Goal: Task Accomplishment & Management: Manage account settings

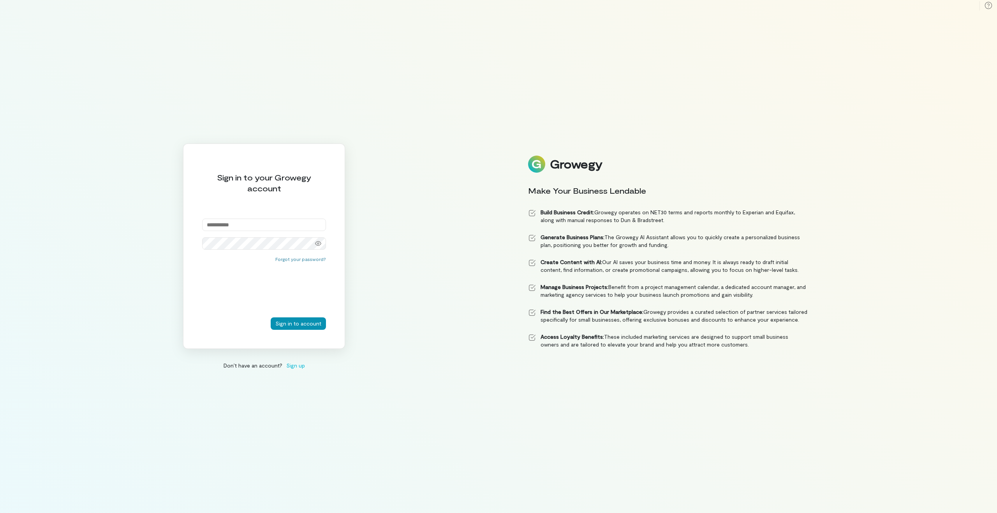
type input "**********"
click at [302, 322] on button "Sign in to account" at bounding box center [298, 324] width 55 height 12
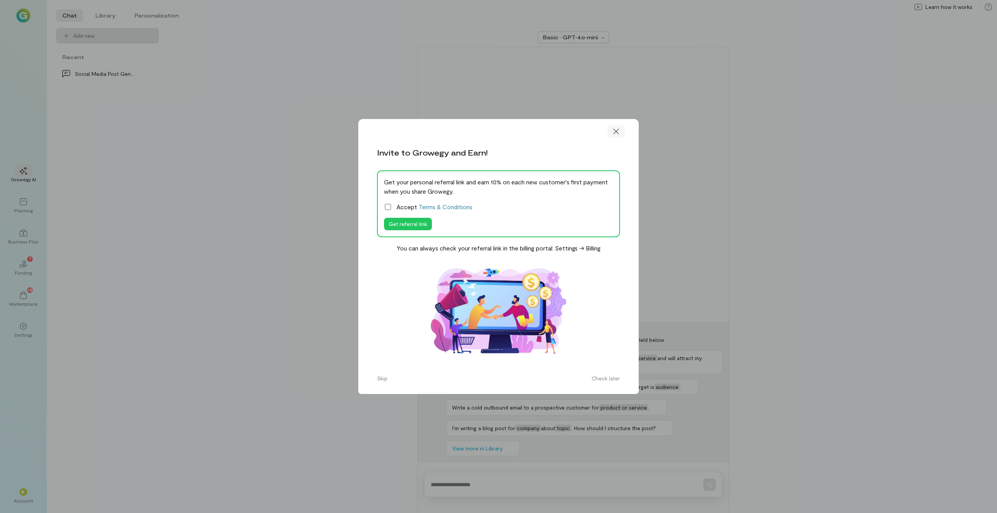
click at [619, 135] on icon at bounding box center [616, 132] width 8 height 8
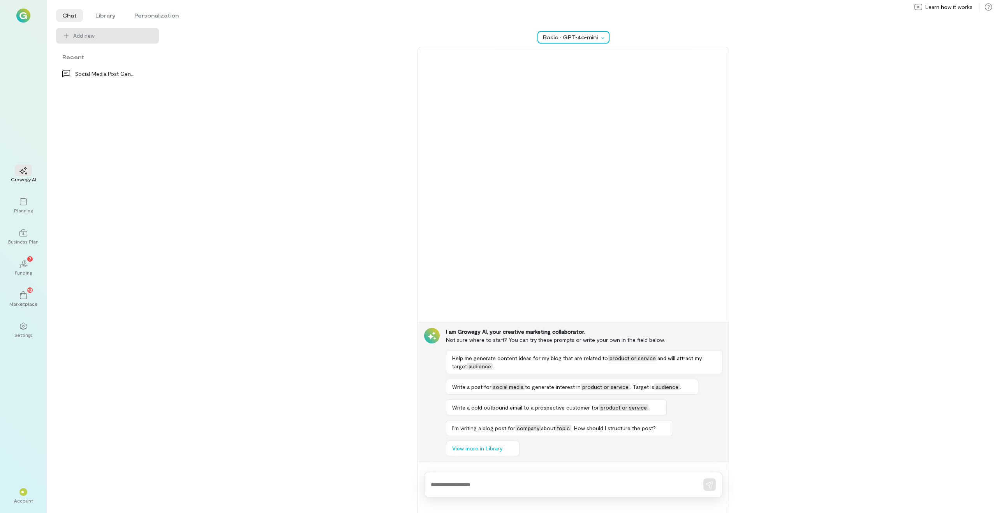
click at [605, 37] on icon at bounding box center [602, 38] width 6 height 2
click at [605, 39] on div at bounding box center [603, 37] width 9 height 8
click at [34, 265] on div "02 7 Funding" at bounding box center [23, 268] width 28 height 28
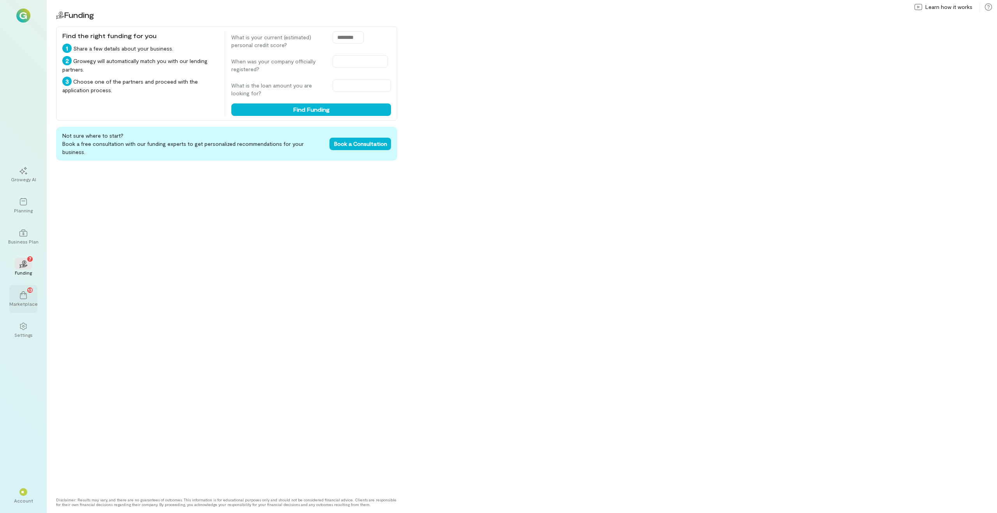
click at [33, 297] on div "13 Marketplace" at bounding box center [23, 299] width 28 height 28
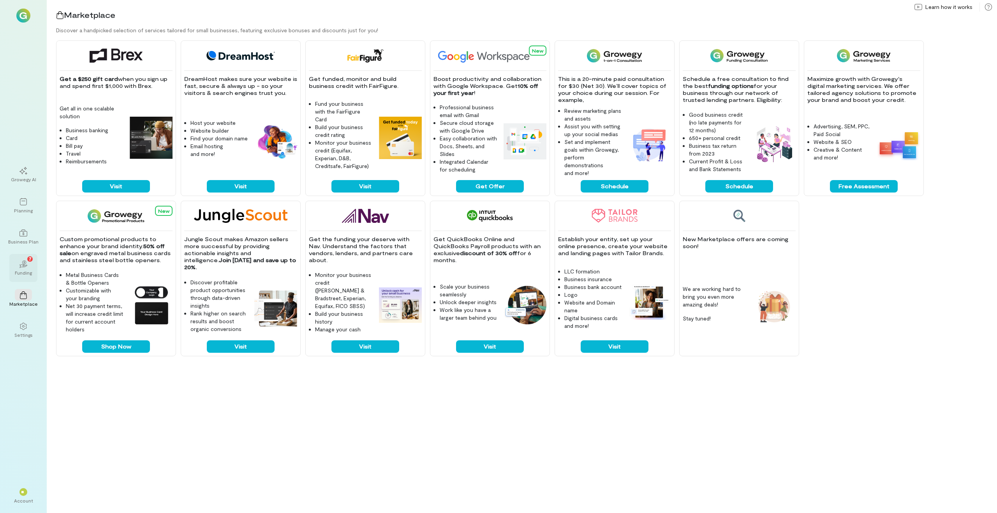
click at [30, 262] on span "7" at bounding box center [30, 258] width 3 height 7
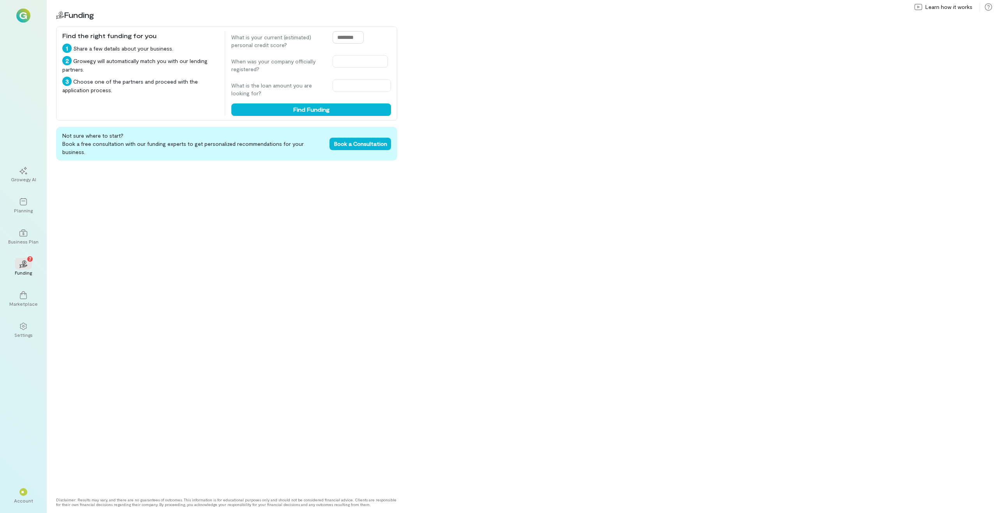
click at [353, 37] on input "text" at bounding box center [347, 37] width 31 height 12
drag, startPoint x: 353, startPoint y: 37, endPoint x: 329, endPoint y: 41, distance: 24.1
click at [329, 41] on div "What is your current (estimated) personal credit score?" at bounding box center [311, 40] width 160 height 18
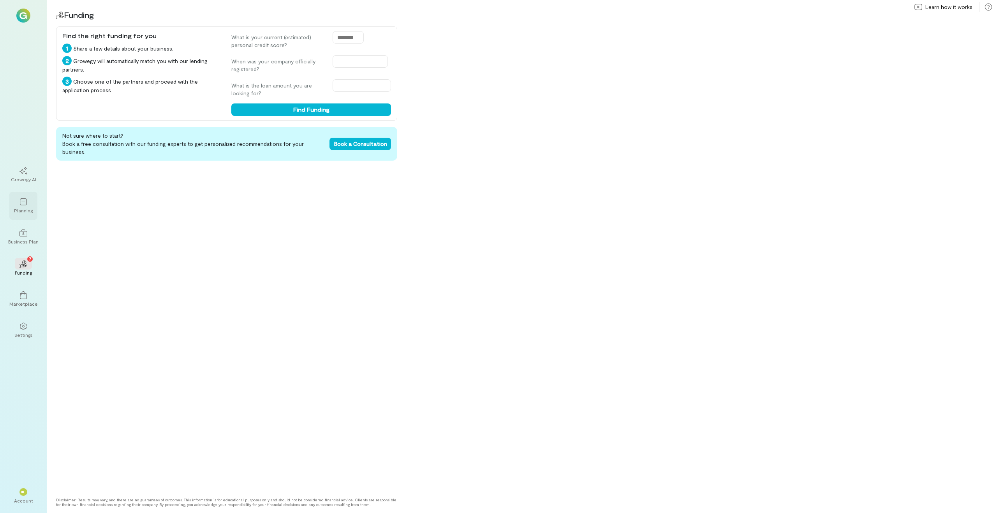
click at [24, 197] on div at bounding box center [23, 202] width 17 height 12
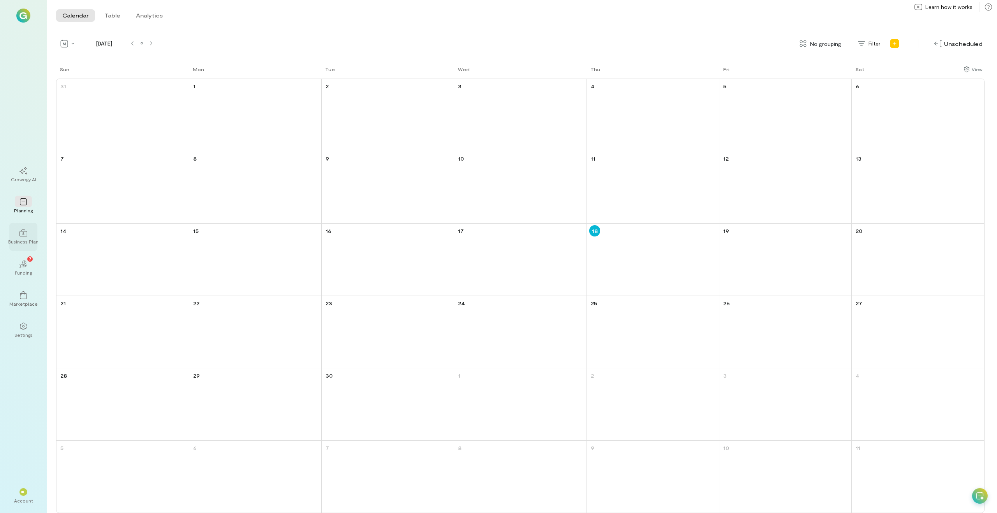
click at [26, 230] on icon at bounding box center [23, 233] width 8 height 8
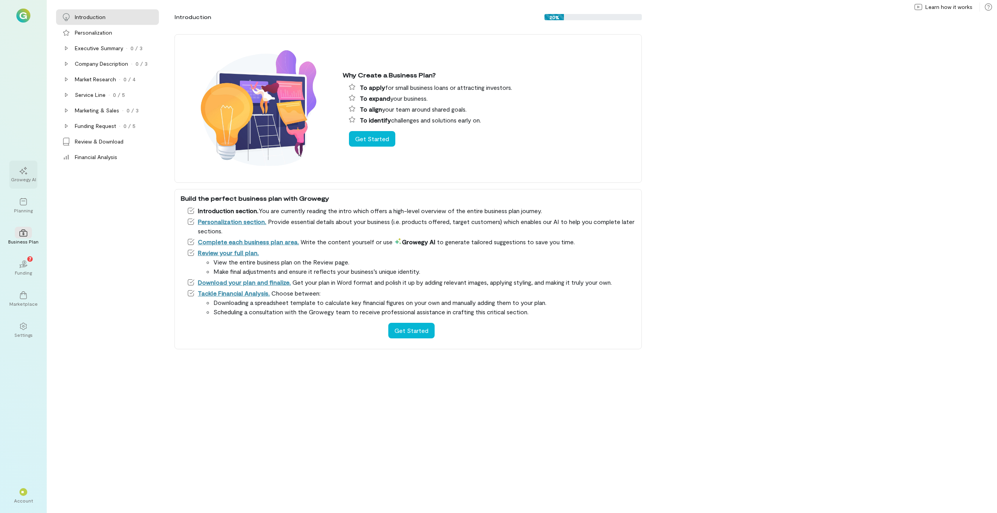
click at [31, 174] on div at bounding box center [23, 171] width 17 height 12
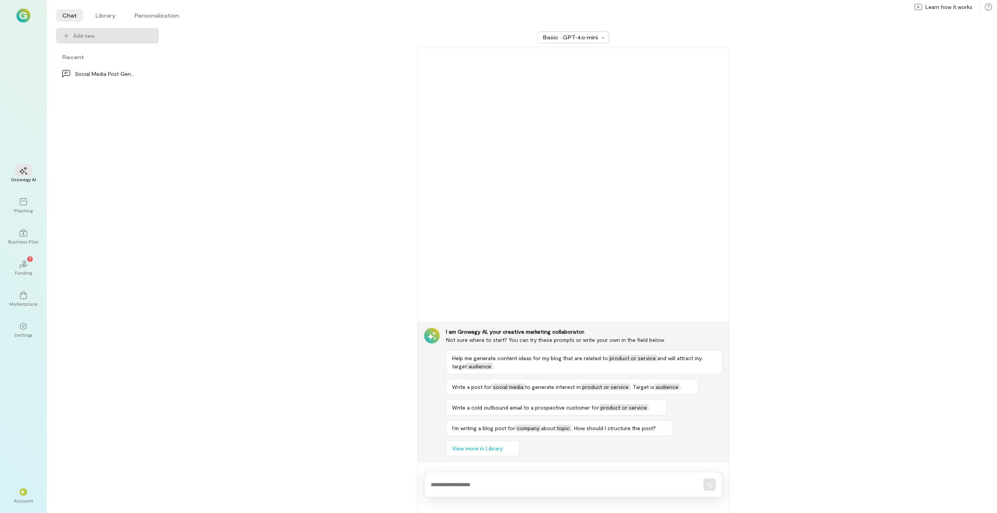
click at [25, 17] on img at bounding box center [23, 16] width 14 height 14
click at [30, 502] on div "Account" at bounding box center [23, 501] width 19 height 6
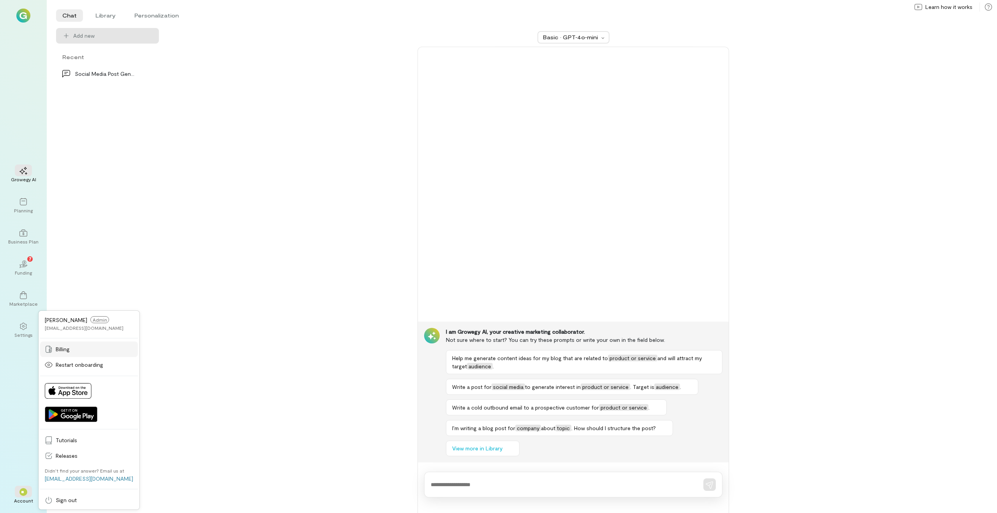
click at [69, 349] on span "Billing" at bounding box center [94, 350] width 77 height 8
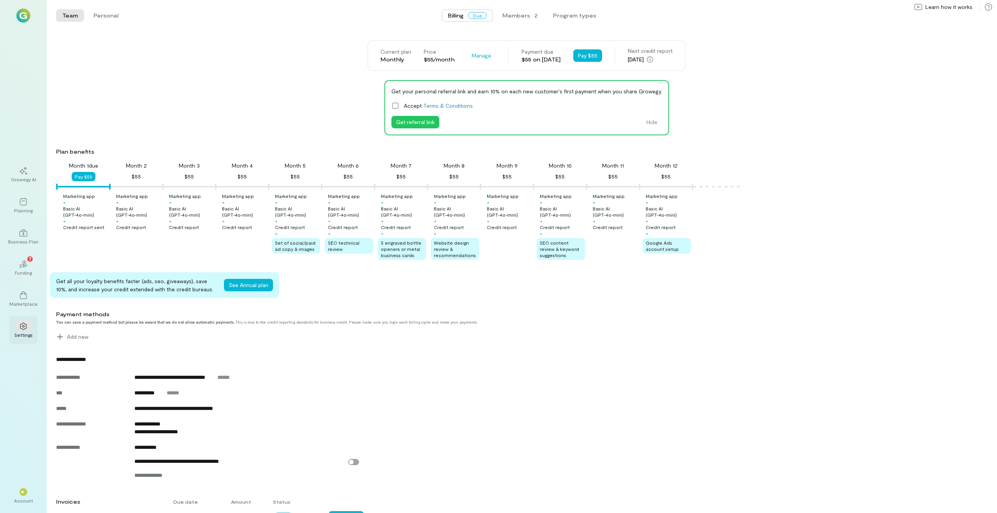
click at [16, 329] on div at bounding box center [23, 326] width 17 height 12
click at [16, 299] on div at bounding box center [23, 295] width 17 height 12
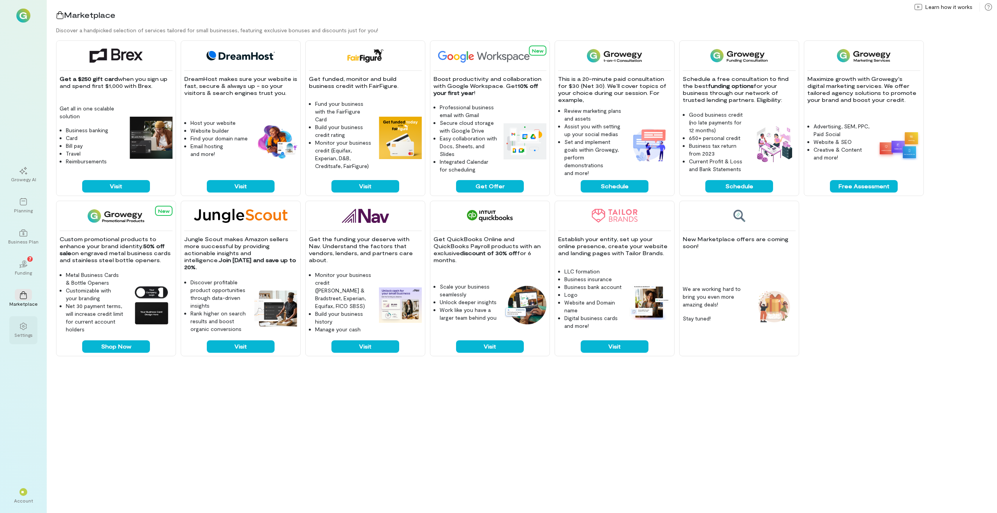
click at [28, 323] on div at bounding box center [23, 326] width 17 height 12
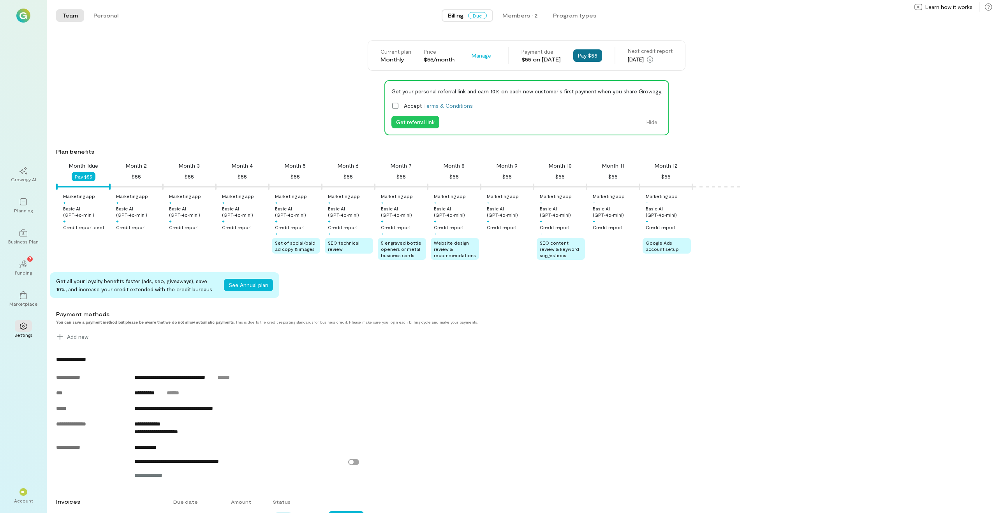
click at [587, 55] on button "Pay $55" at bounding box center [587, 55] width 29 height 12
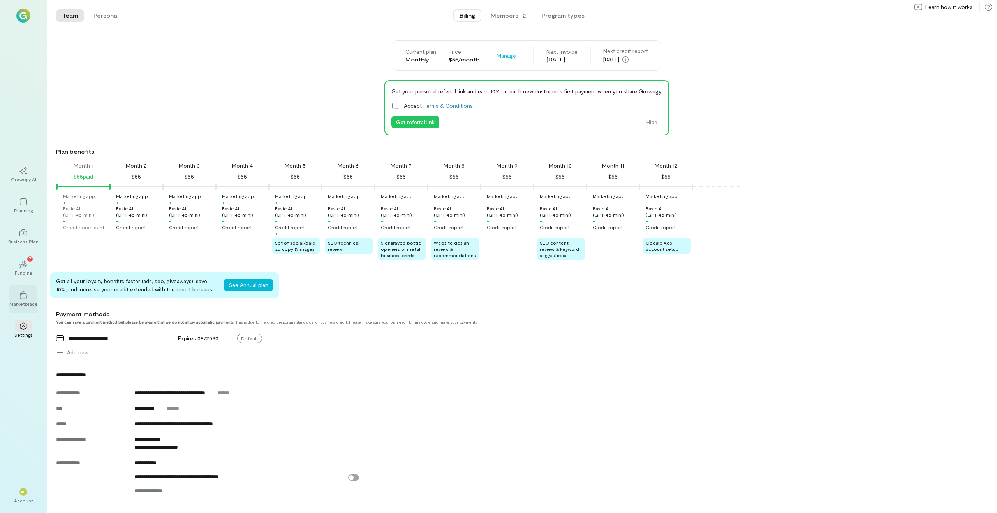
click at [20, 299] on icon at bounding box center [23, 296] width 8 height 8
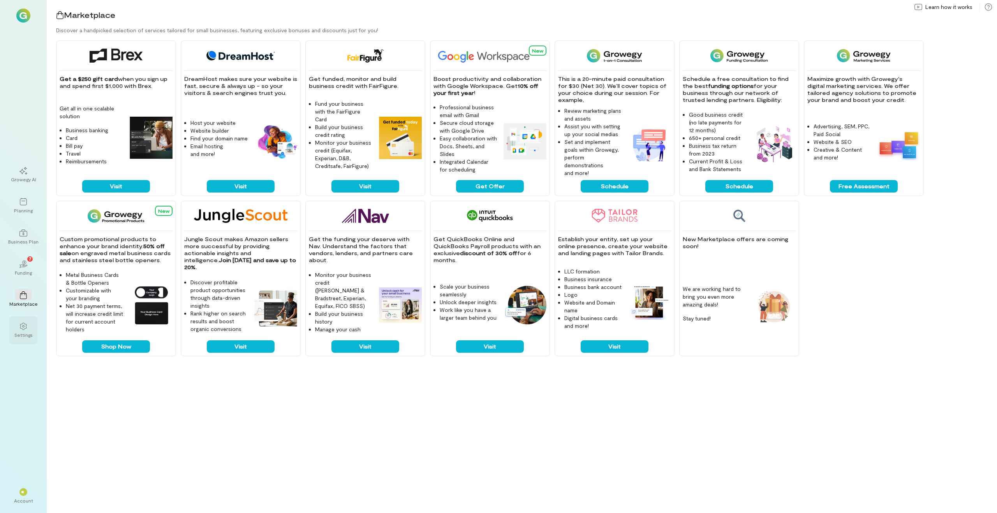
click at [27, 337] on div "Settings" at bounding box center [23, 335] width 18 height 6
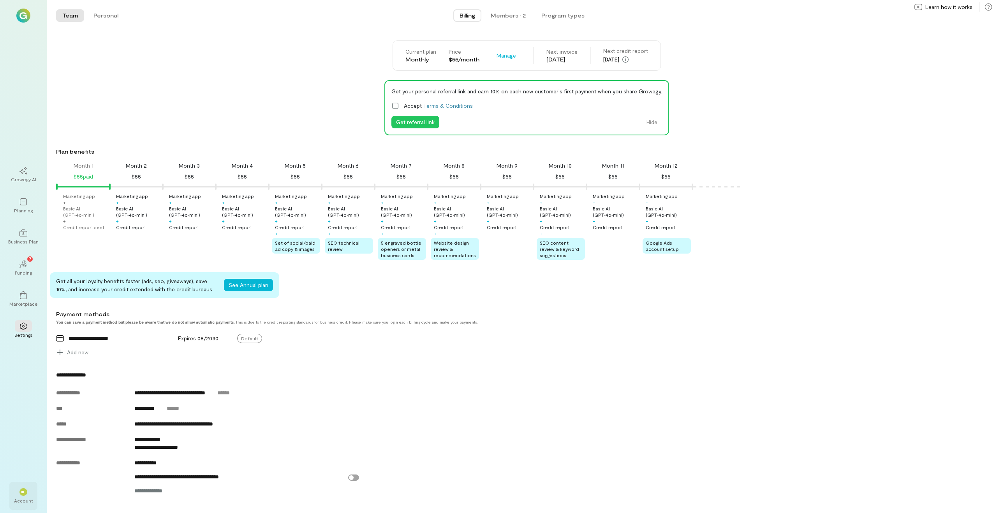
click at [22, 500] on div "Account" at bounding box center [23, 501] width 19 height 6
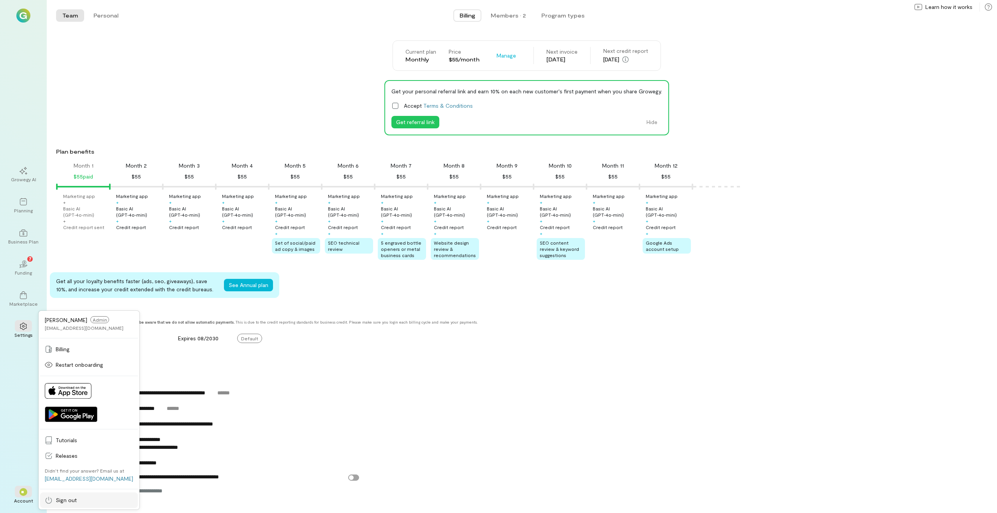
click at [57, 505] on link "Sign out" at bounding box center [89, 501] width 98 height 16
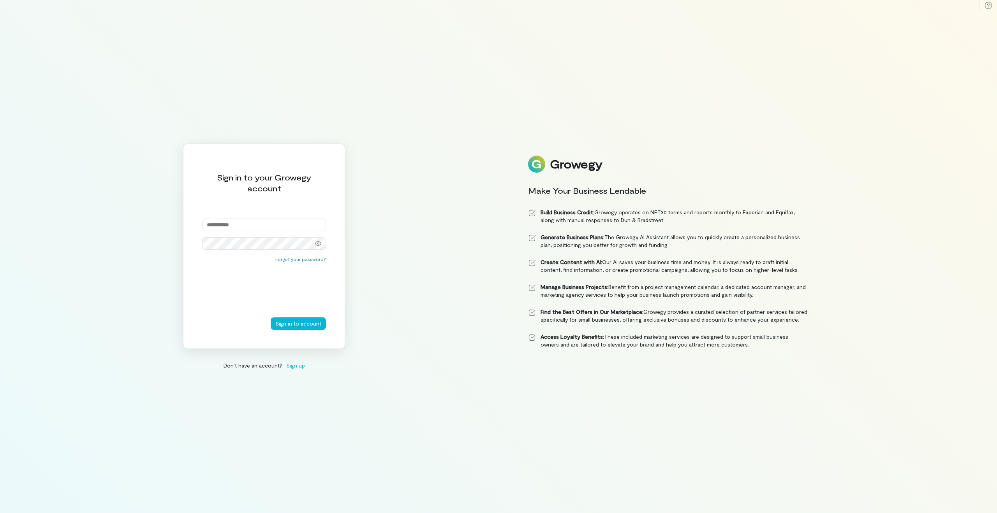
type input "**********"
